Goal: Transaction & Acquisition: Download file/media

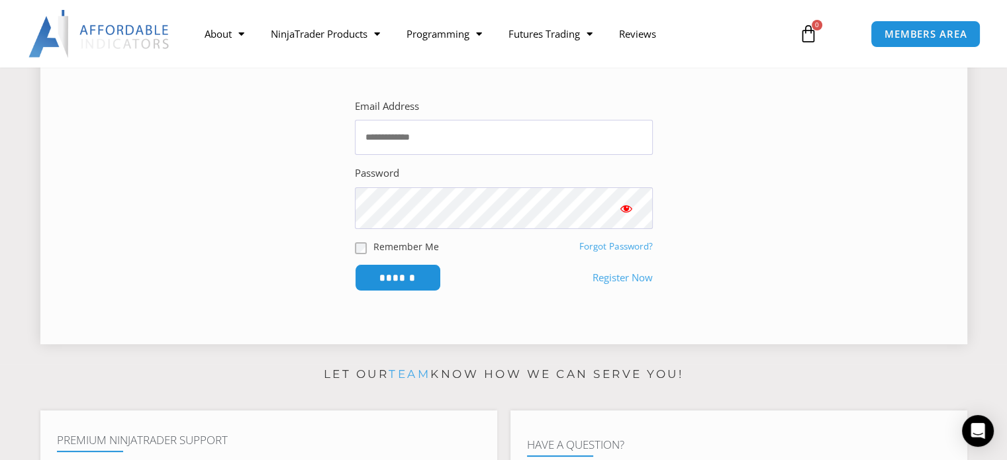
scroll to position [265, 0]
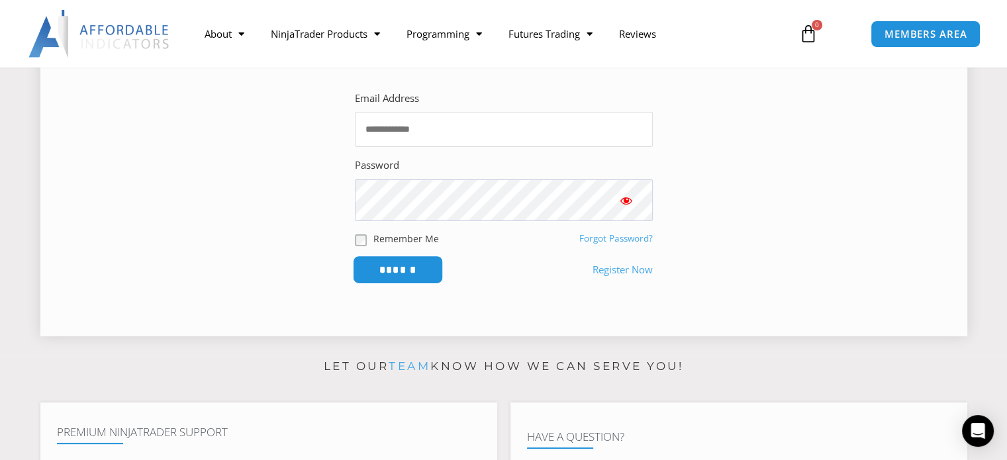
type input "**********"
click at [365, 284] on input "******" at bounding box center [397, 270] width 91 height 28
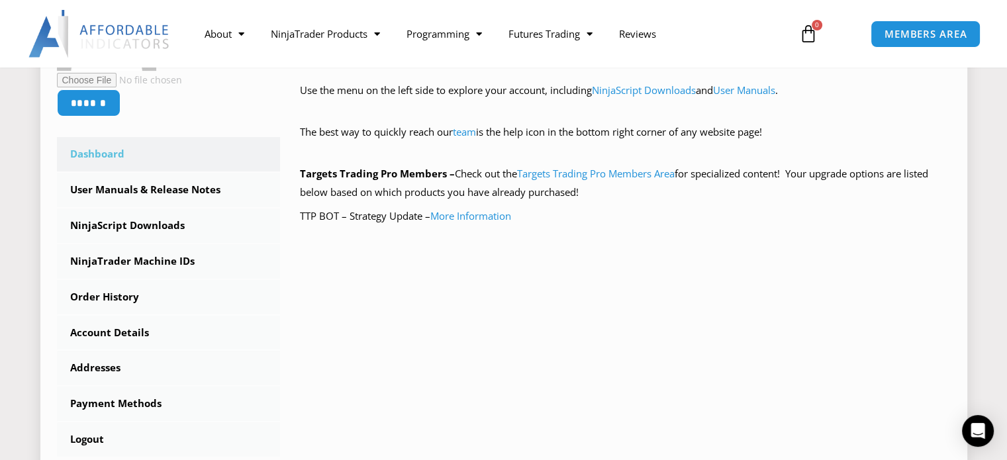
scroll to position [265, 0]
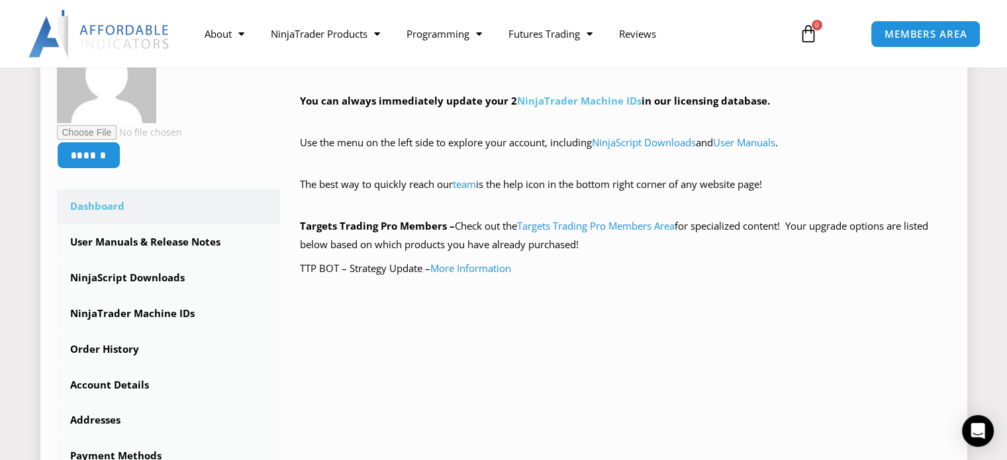
click at [567, 103] on link "NinjaTrader Machine IDs" at bounding box center [579, 100] width 124 height 13
click at [662, 144] on link "NinjaScript Downloads" at bounding box center [644, 142] width 104 height 13
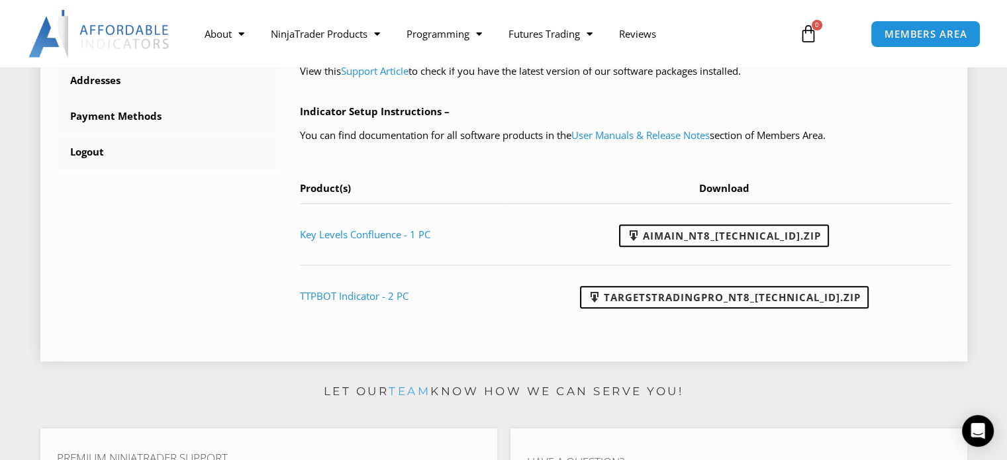
scroll to position [596, 0]
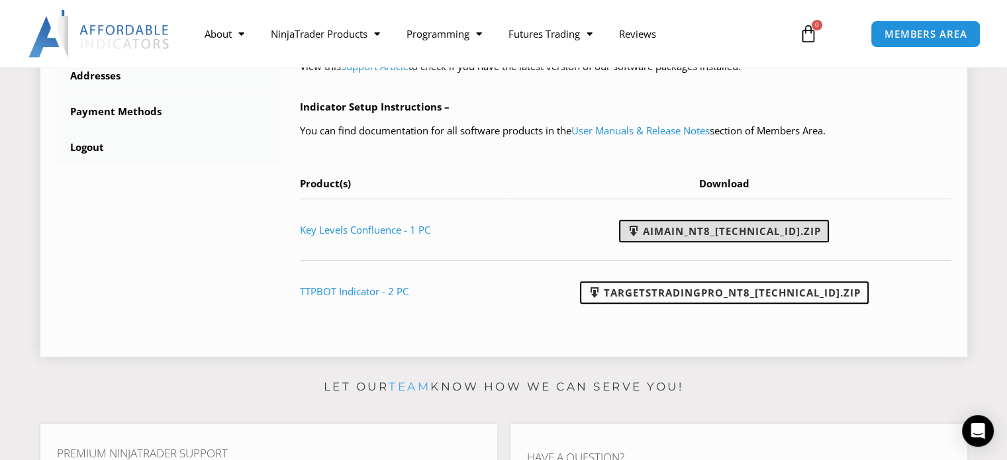
click at [722, 228] on link "AIMain_NT8_[TECHNICAL_ID].zip" at bounding box center [724, 231] width 210 height 23
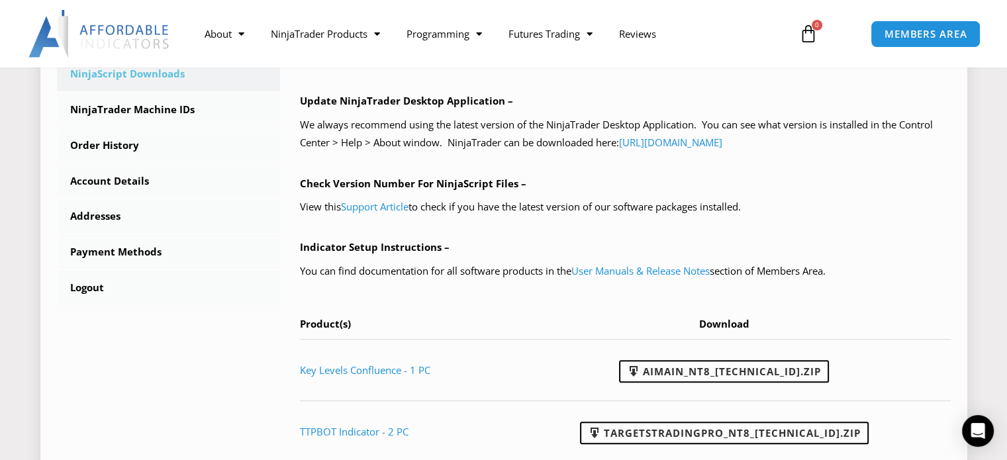
scroll to position [463, 0]
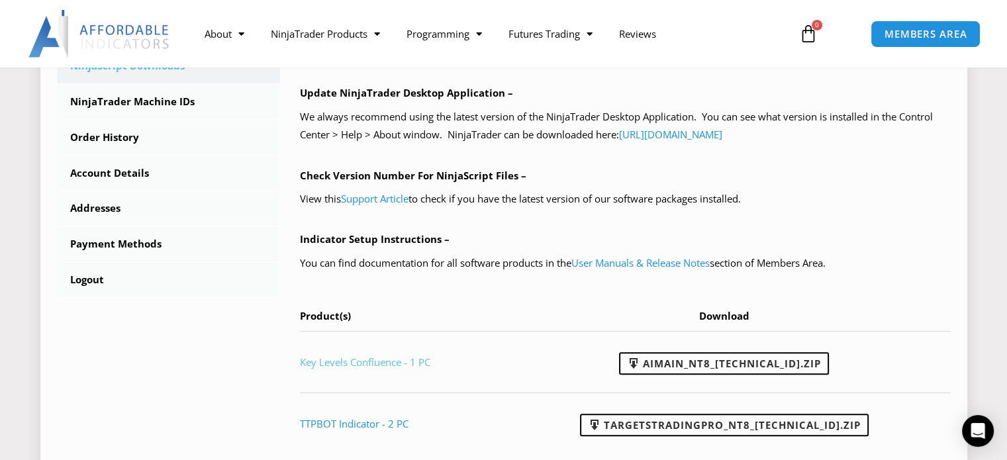
click at [336, 363] on link "Key Levels Confluence - 1 PC" at bounding box center [365, 362] width 130 height 13
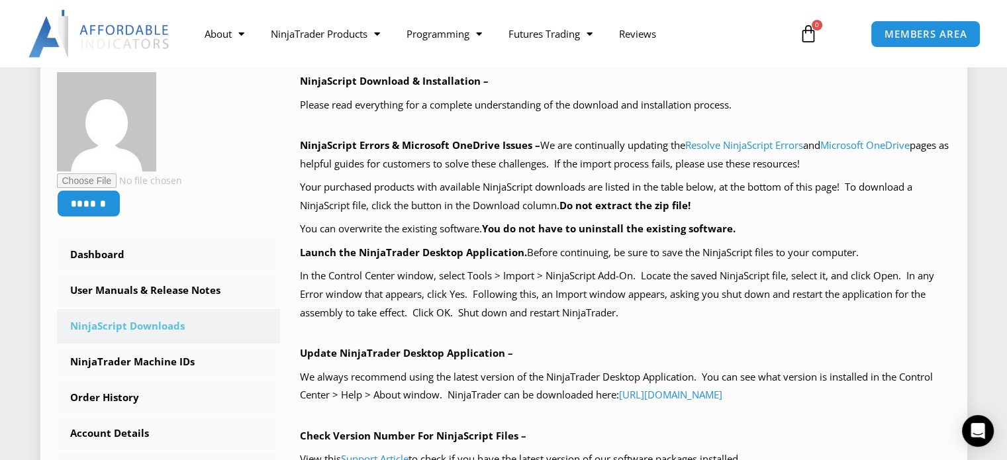
scroll to position [188, 0]
